Goal: Task Accomplishment & Management: Use online tool/utility

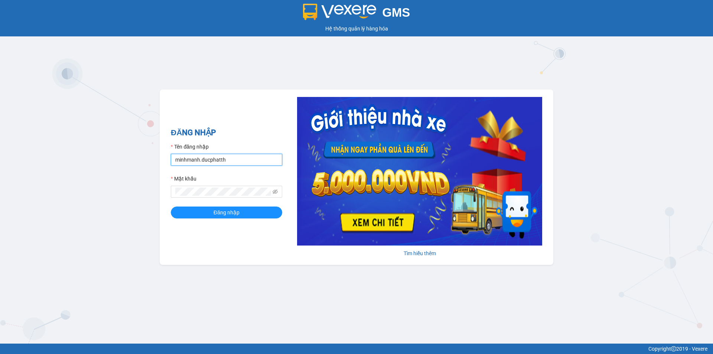
drag, startPoint x: 198, startPoint y: 158, endPoint x: 185, endPoint y: 158, distance: 12.6
click at [185, 158] on input "minhmanh.ducphatth" at bounding box center [226, 160] width 111 height 12
drag, startPoint x: 200, startPoint y: 159, endPoint x: 176, endPoint y: 163, distance: 24.1
click at [176, 163] on input "minhmanh.ducphatth" at bounding box center [226, 160] width 111 height 12
click at [249, 170] on form "Tên đăng nhập nhnhat.ducphatth Mật khẩu Đăng nhập" at bounding box center [226, 181] width 111 height 76
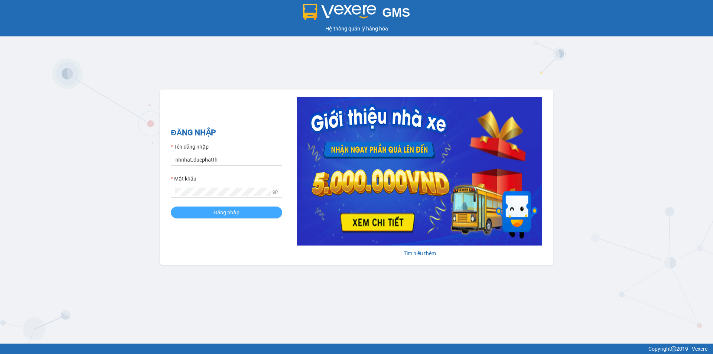
type input "nhnhat.ducphatth"
click at [228, 218] on button "Đăng nhập" at bounding box center [226, 213] width 111 height 12
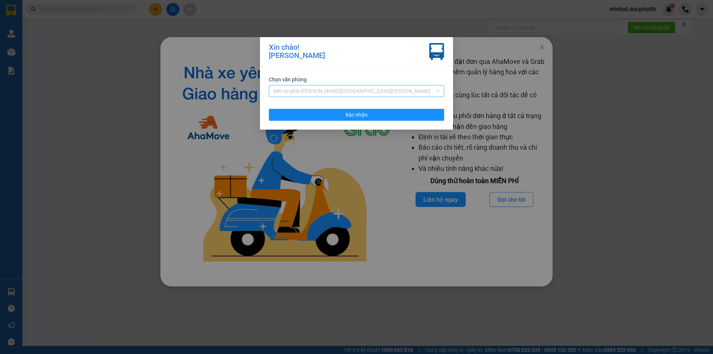
click at [361, 92] on span "Bến xe phía [PERSON_NAME][GEOGRAPHIC_DATA][PERSON_NAME]" at bounding box center [356, 90] width 166 height 11
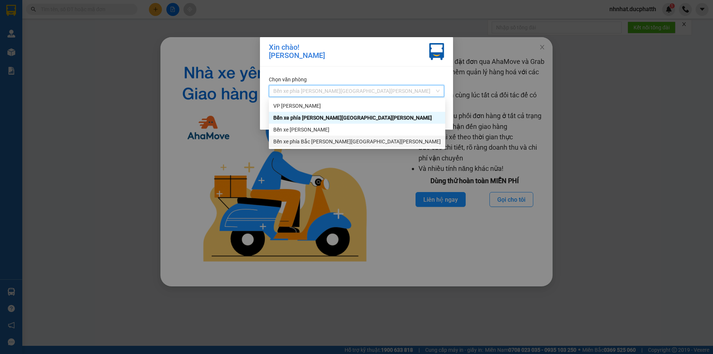
click at [301, 141] on div "Bến xe phía Bắc [PERSON_NAME][GEOGRAPHIC_DATA][PERSON_NAME]" at bounding box center [357, 141] width 168 height 8
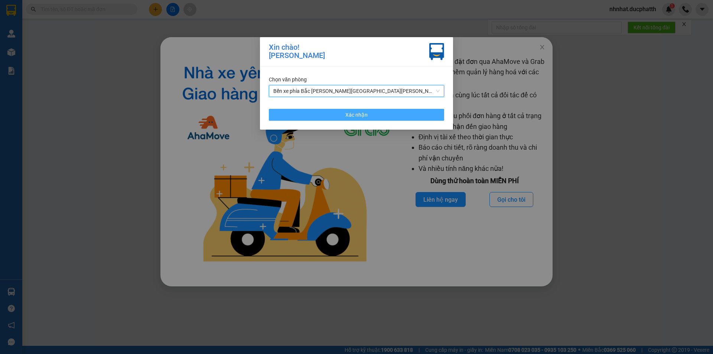
click at [321, 114] on button "Xác nhận" at bounding box center [356, 115] width 175 height 12
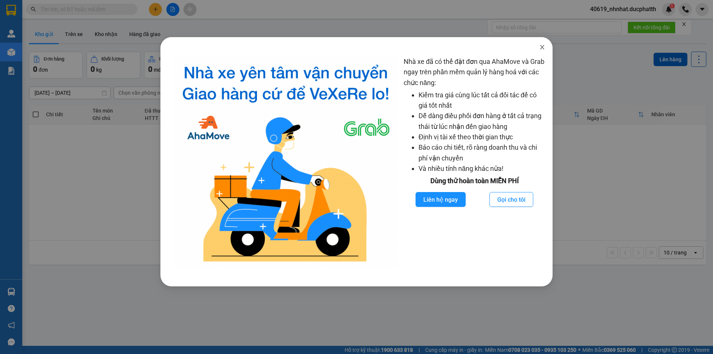
click at [542, 52] on span "Close" at bounding box center [542, 47] width 21 height 21
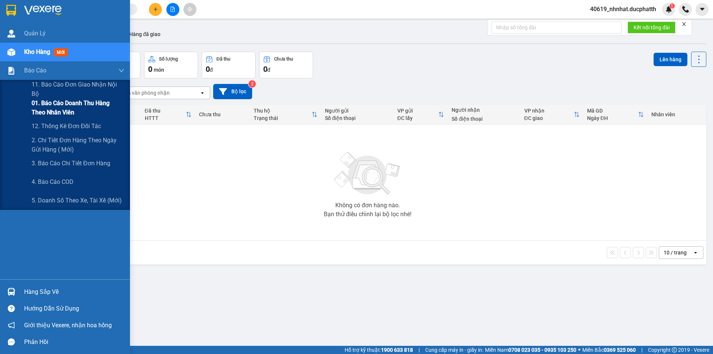
click at [61, 103] on span "01. Báo cáo doanh thu hàng theo nhân viên" at bounding box center [78, 107] width 93 height 19
